Goal: Use online tool/utility

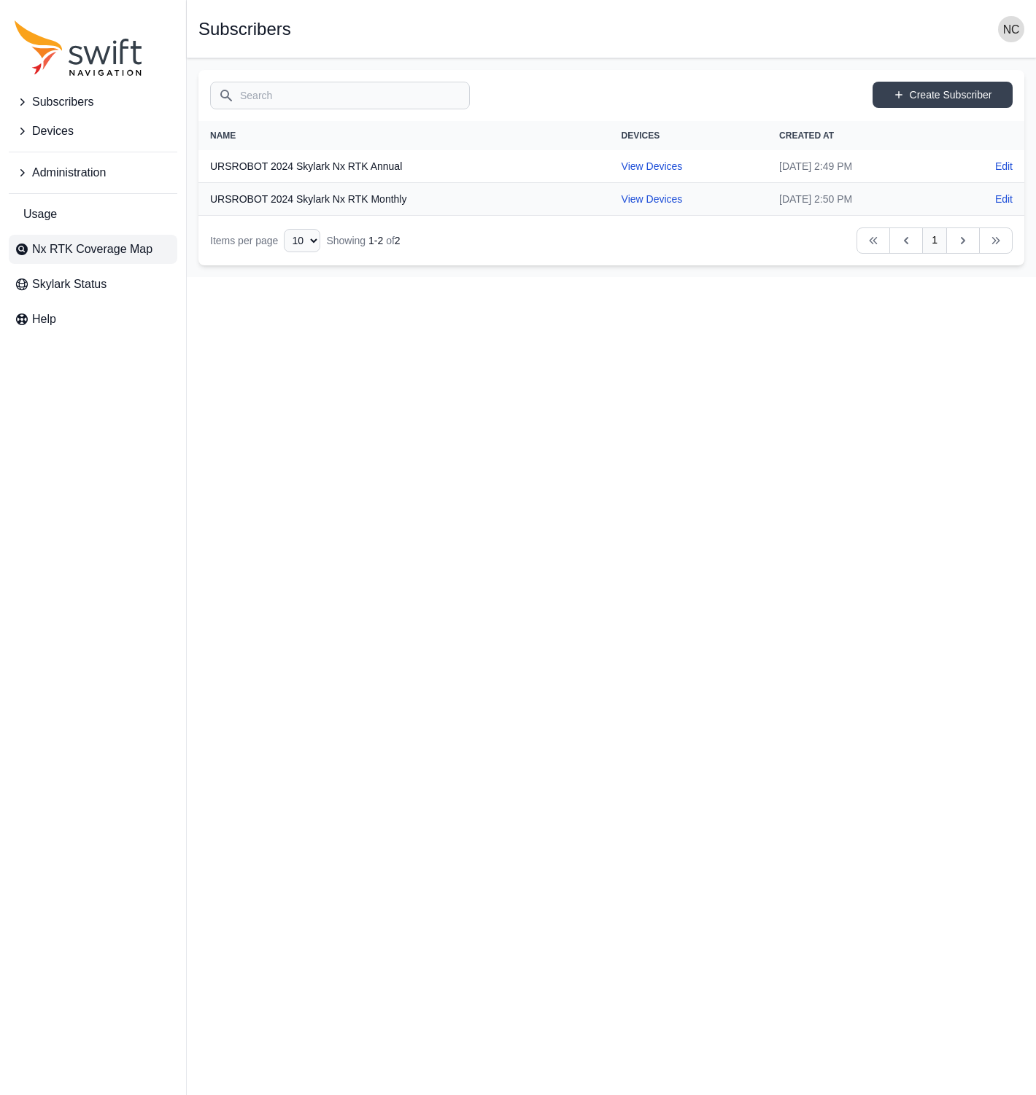
click at [120, 246] on span "Nx RTK Coverage Map" at bounding box center [92, 250] width 120 height 18
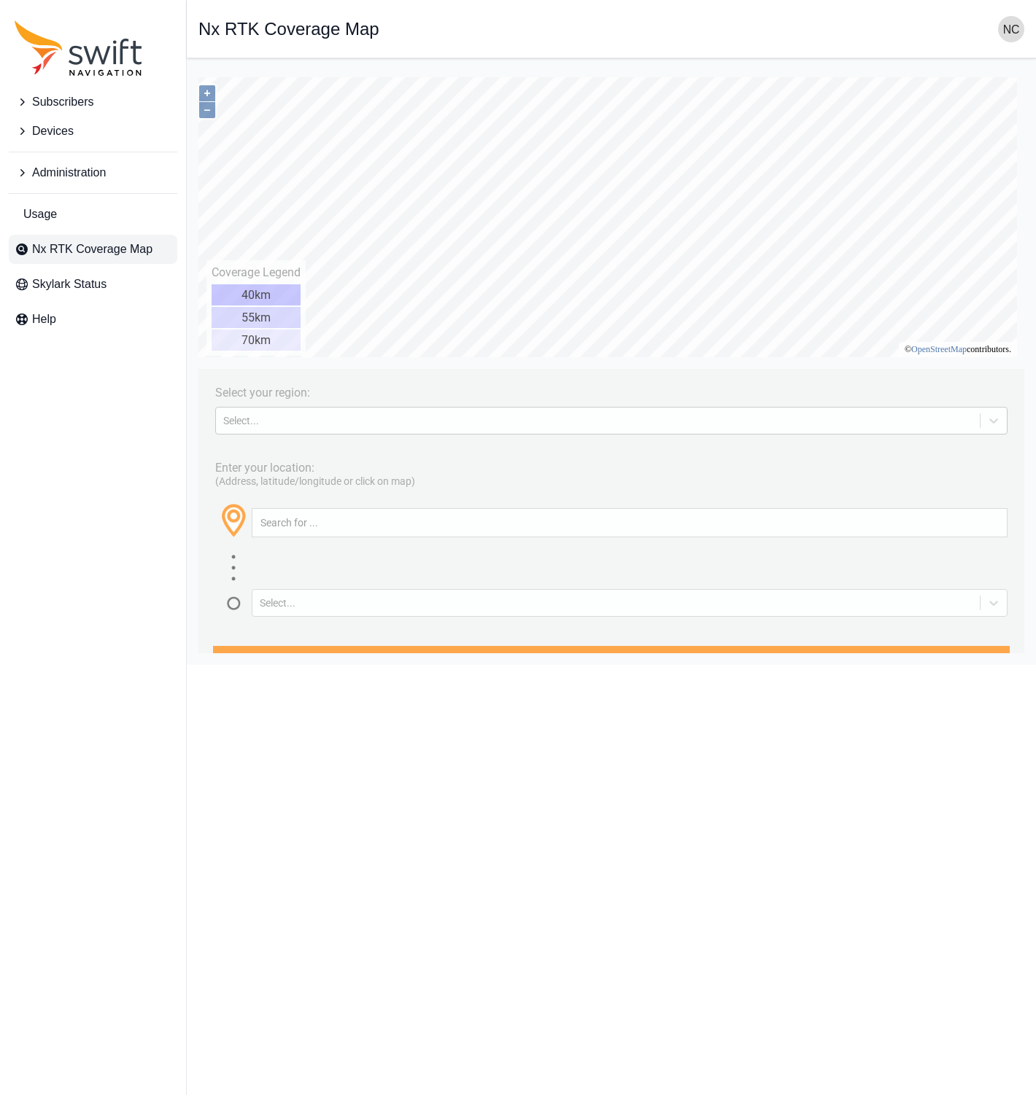
click at [341, 418] on div "Select..." at bounding box center [597, 421] width 749 height 12
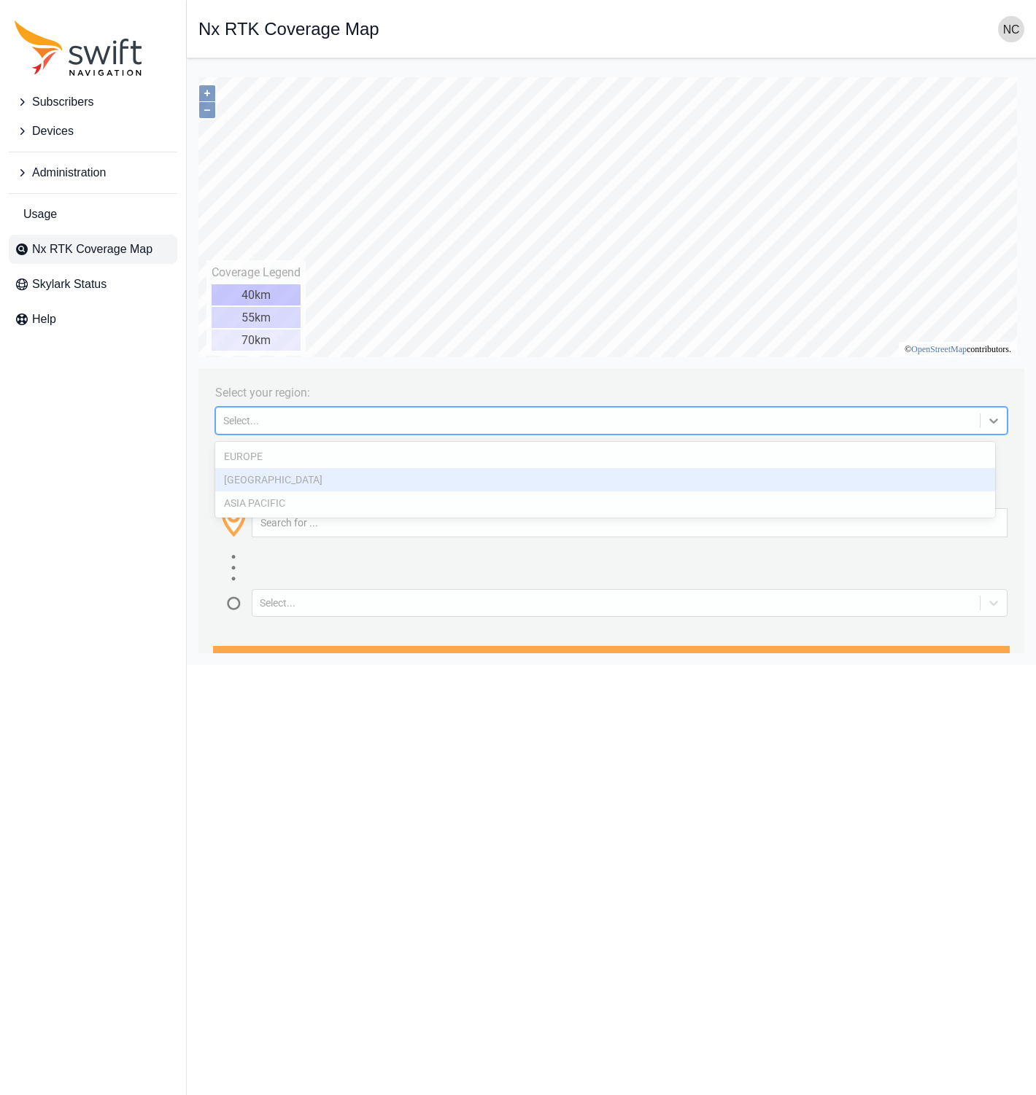
click at [324, 489] on div "[GEOGRAPHIC_DATA]" at bounding box center [605, 479] width 780 height 23
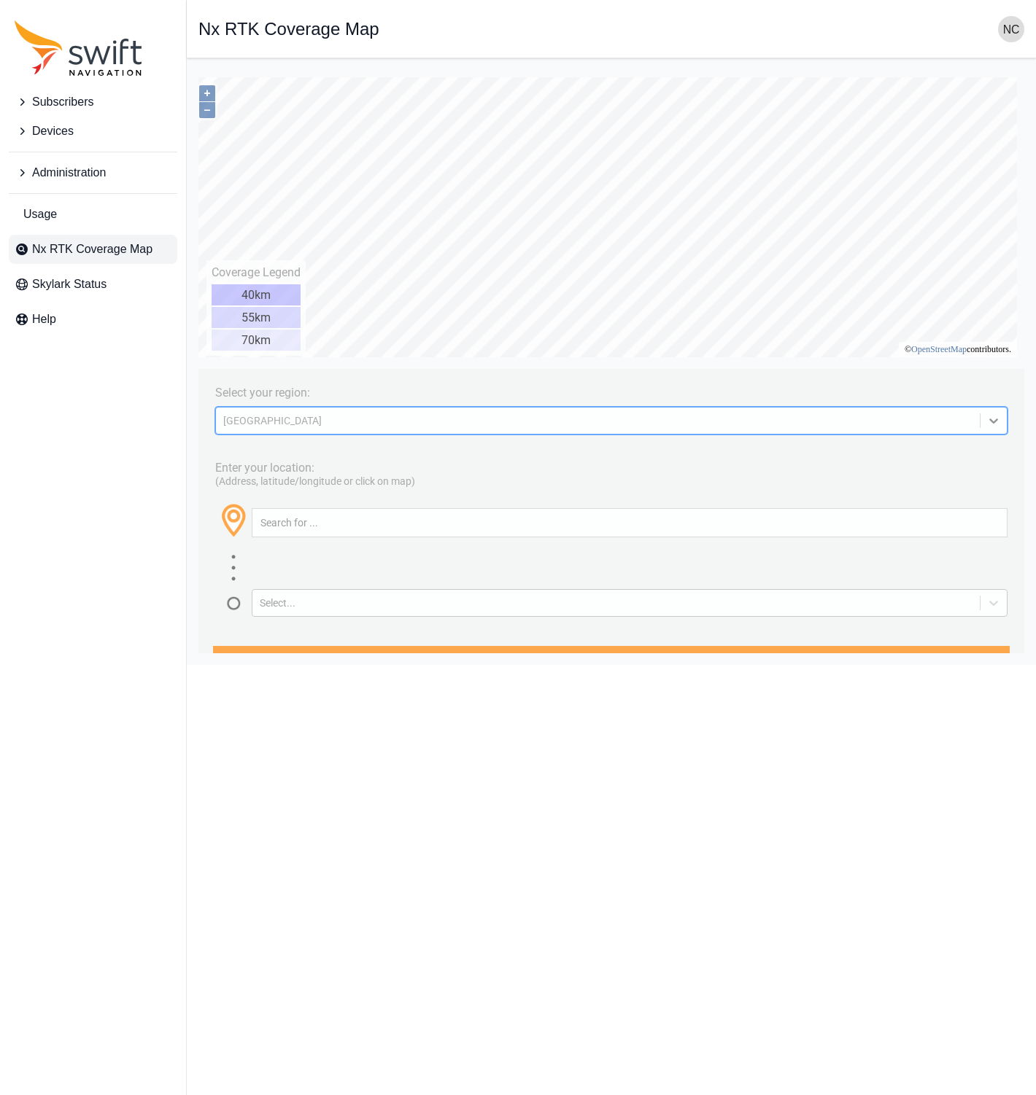
drag, startPoint x: 345, startPoint y: 604, endPoint x: 346, endPoint y: 611, distance: 7.3
click at [345, 605] on div "Select..." at bounding box center [616, 603] width 712 height 12
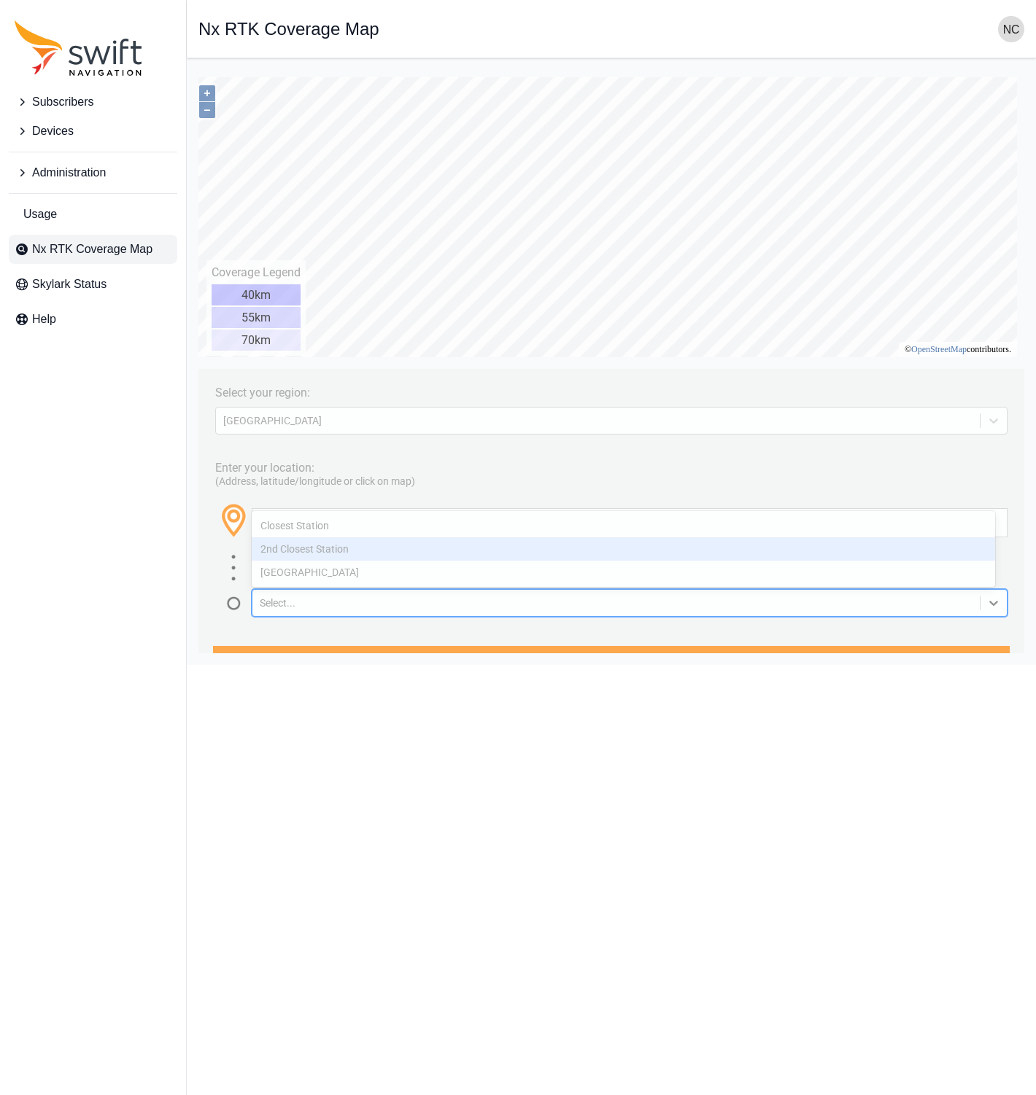
click at [336, 527] on div "Closest Station" at bounding box center [623, 525] width 743 height 23
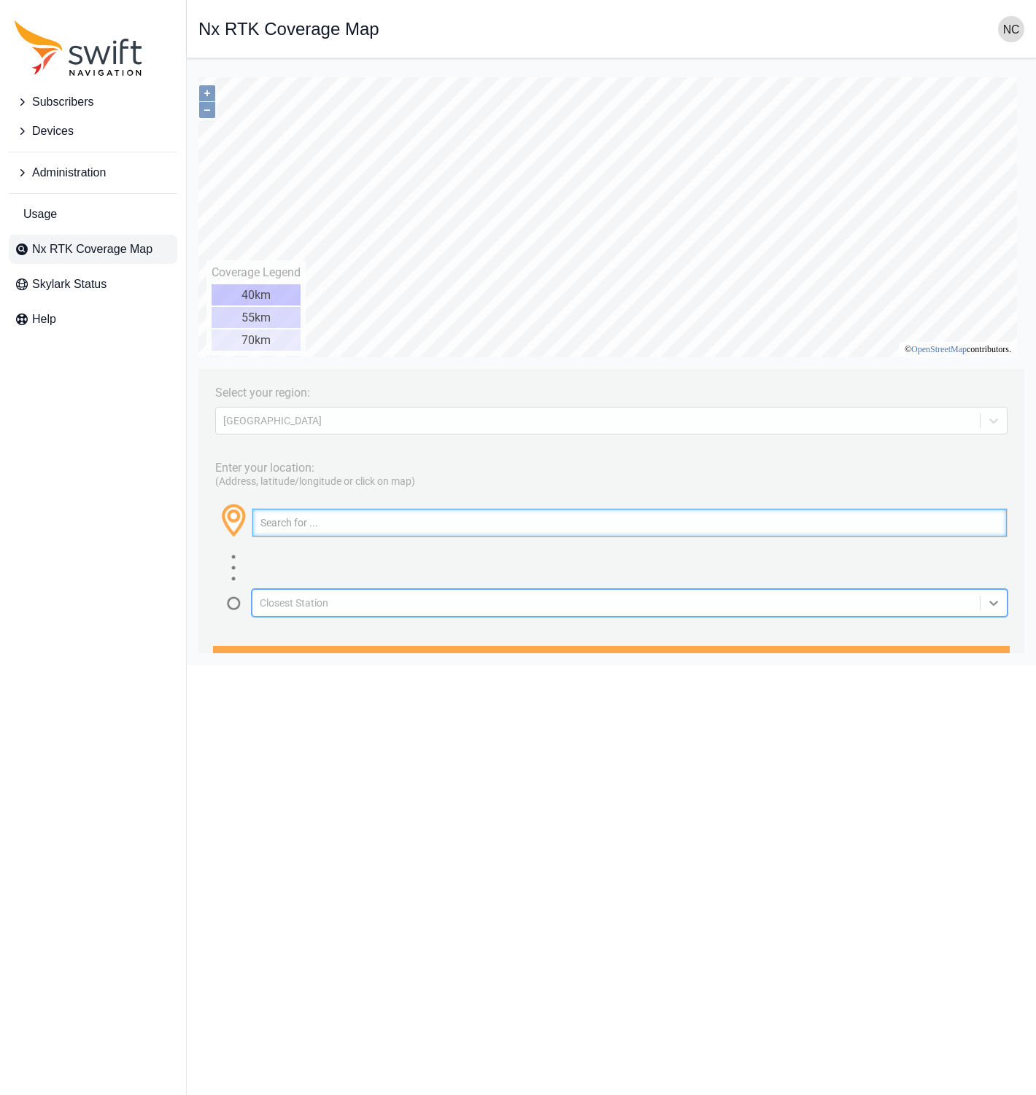
click at [346, 527] on input "text" at bounding box center [629, 523] width 754 height 28
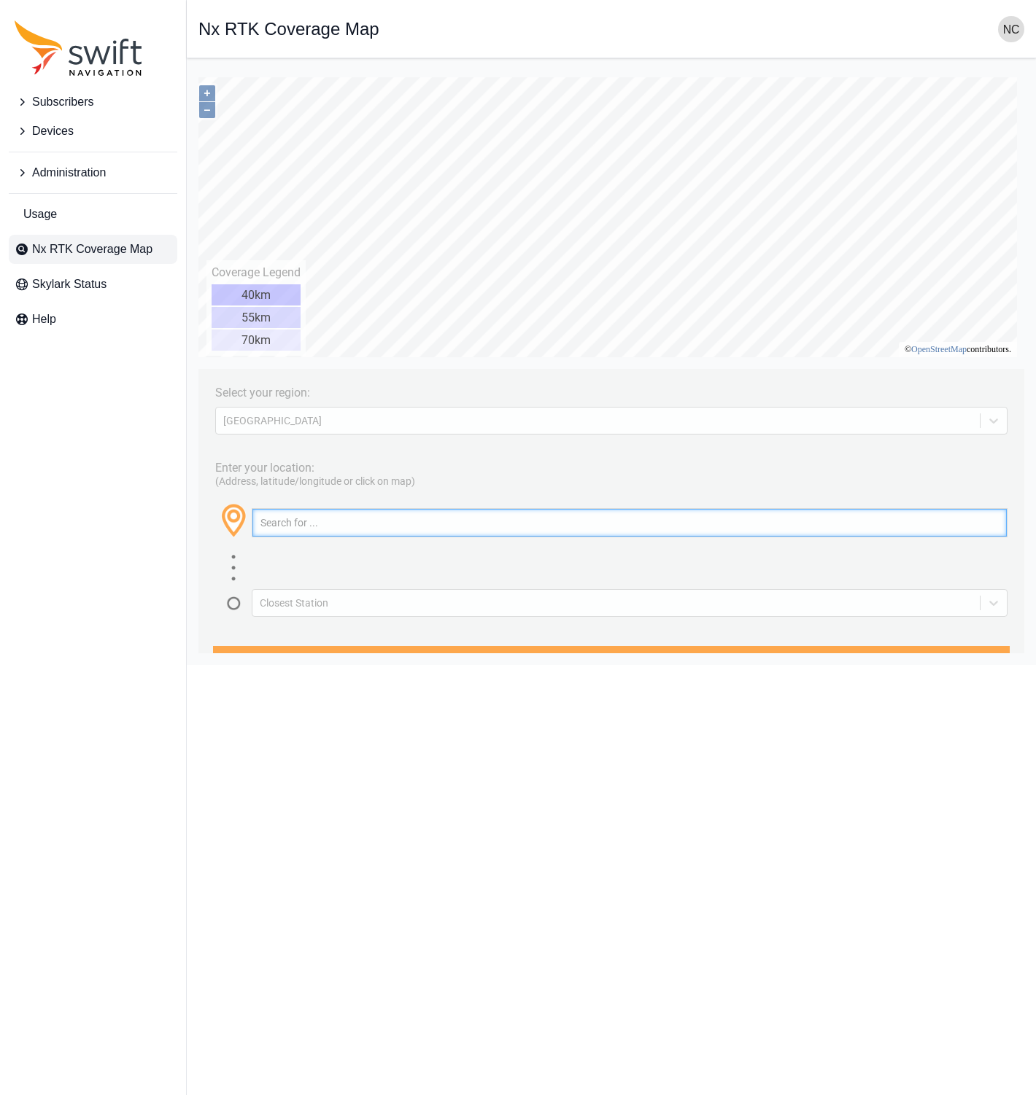
paste input "[STREET_ADDRESS][PERSON_NAME]"
type input "[STREET_ADDRESS][PERSON_NAME]"
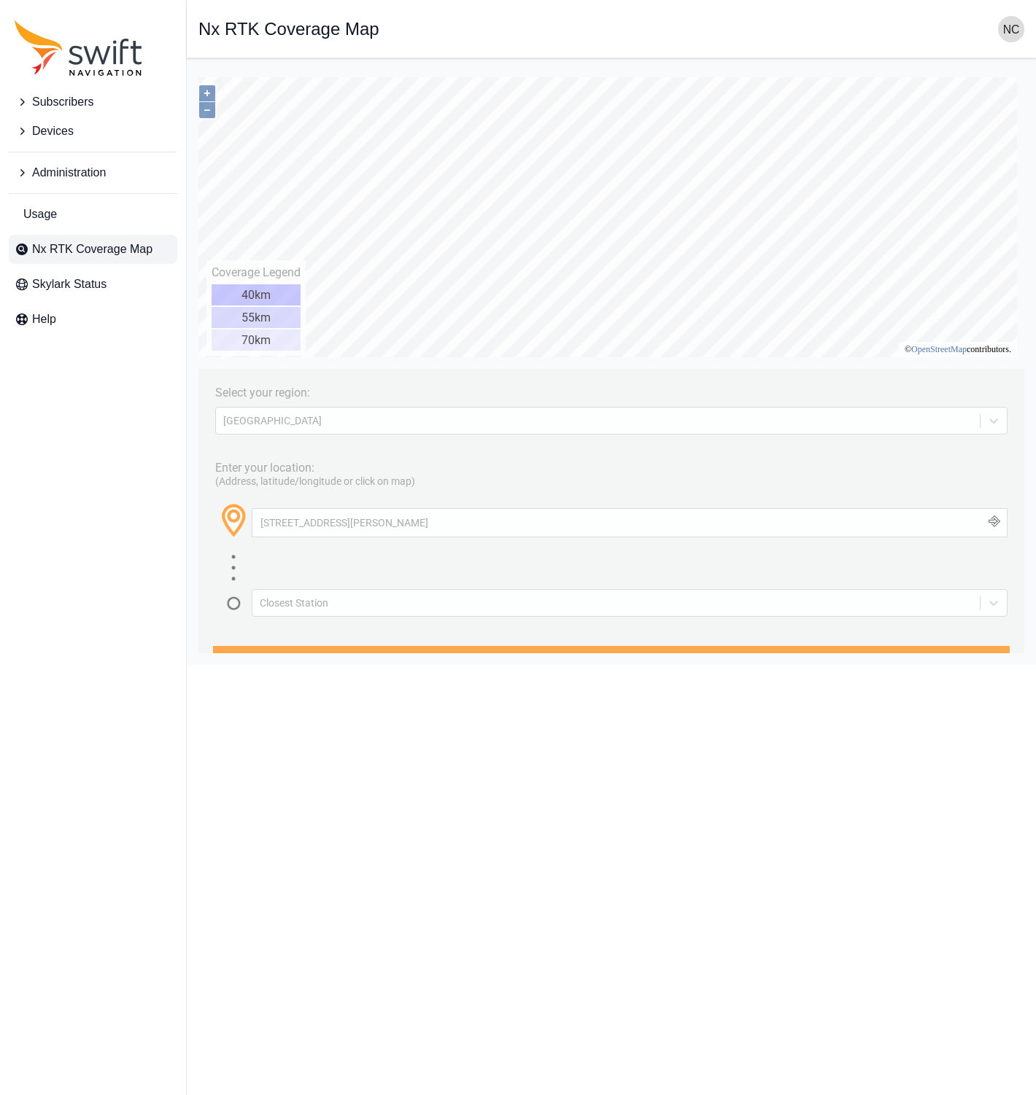
click at [982, 528] on button "button" at bounding box center [994, 523] width 24 height 28
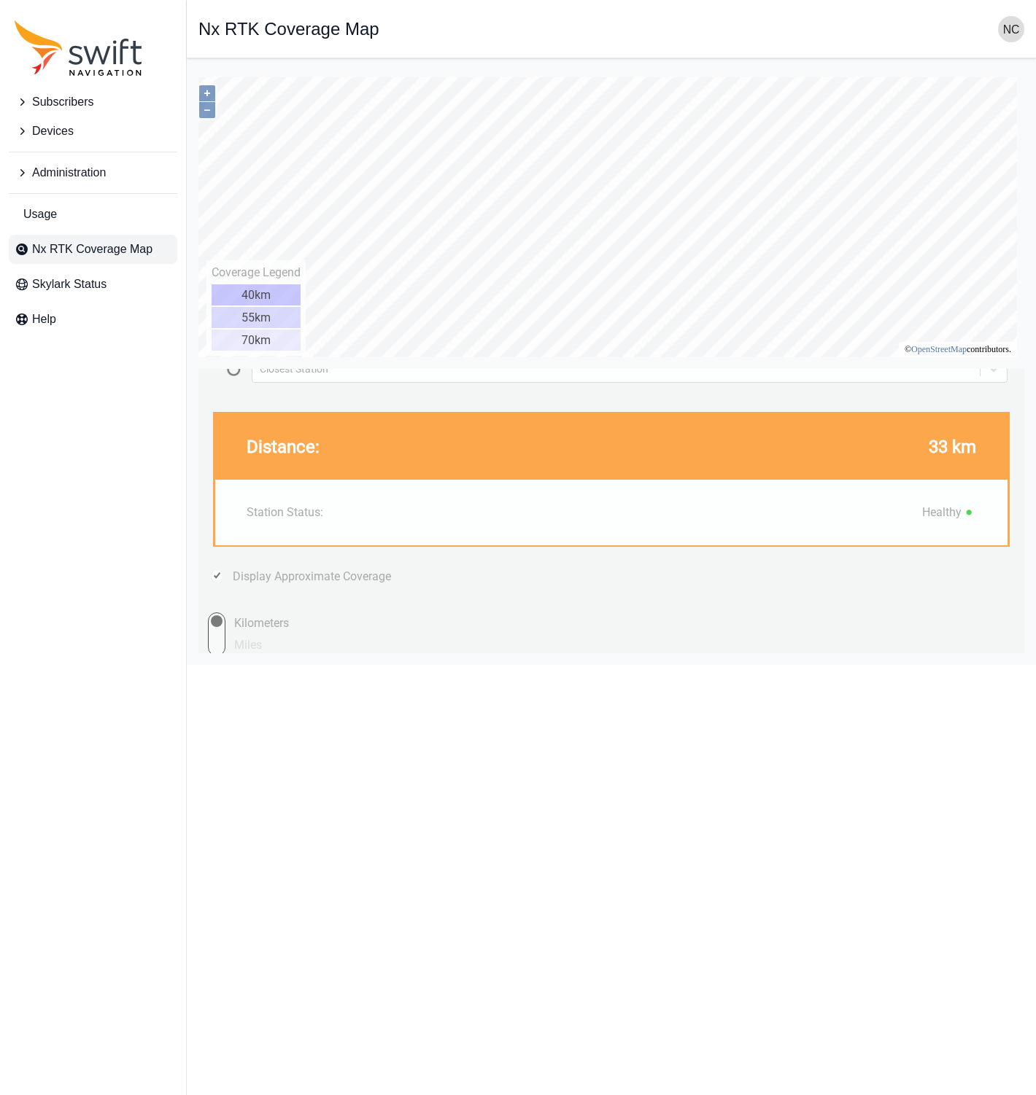
scroll to position [241, 0]
